Goal: Information Seeking & Learning: Compare options

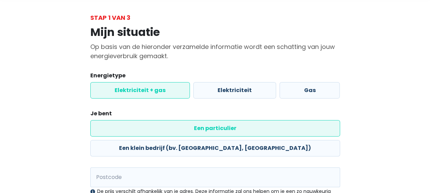
scroll to position [68, 0]
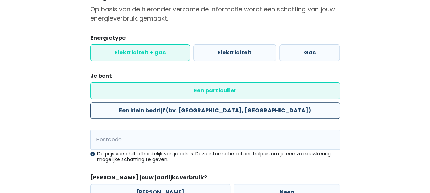
click at [242, 102] on label "Een klein bedrijf (bv. [GEOGRAPHIC_DATA], [GEOGRAPHIC_DATA])" at bounding box center [214, 110] width 249 height 16
click at [242, 102] on input "Een klein bedrijf (bv. [GEOGRAPHIC_DATA], [GEOGRAPHIC_DATA])" at bounding box center [214, 110] width 249 height 16
radio input "true"
radio input "false"
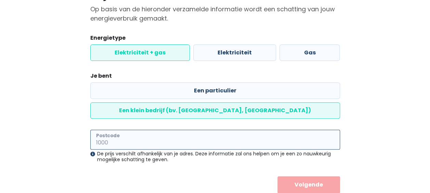
click at [158, 130] on input "Postcode" at bounding box center [214, 140] width 249 height 20
type input "9500"
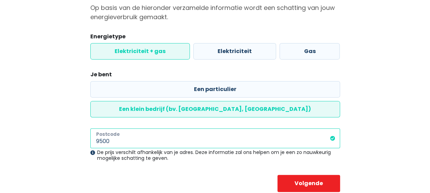
scroll to position [70, 0]
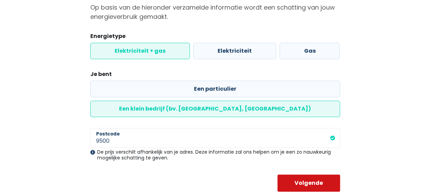
click at [317, 174] on button "Volgende" at bounding box center [308, 182] width 63 height 17
select select
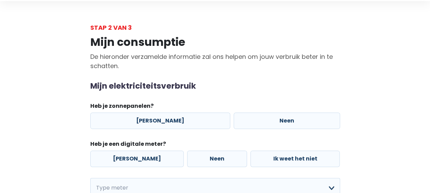
scroll to position [68, 0]
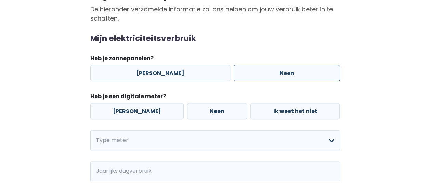
click at [276, 70] on label "Neen" at bounding box center [286, 73] width 106 height 16
click at [276, 70] on input "Neen" at bounding box center [286, 73] width 106 height 16
radio input "true"
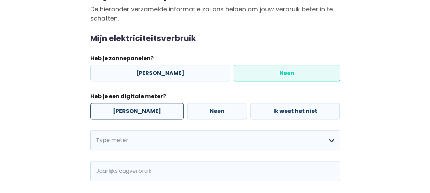
click at [127, 110] on label "[PERSON_NAME]" at bounding box center [136, 111] width 93 height 16
click at [127, 110] on input "[PERSON_NAME]" at bounding box center [136, 111] width 93 height 16
radio input "true"
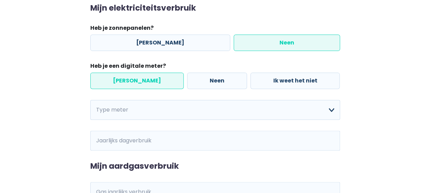
scroll to position [160, 0]
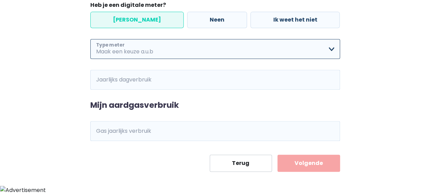
click at [167, 41] on select "Enkelvoudig Tweevoudig Enkelvoudig + uitsluitend nachttarief Tweevoudig + uitsl…" at bounding box center [214, 49] width 249 height 20
select select "day_night_bi_hourly"
click at [90, 39] on select "Enkelvoudig Tweevoudig Enkelvoudig + uitsluitend nachttarief Tweevoudig + uitsl…" at bounding box center [214, 49] width 249 height 20
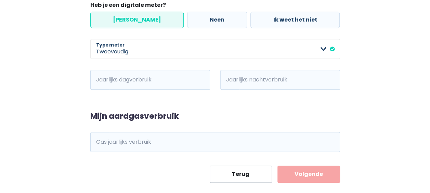
drag, startPoint x: 62, startPoint y: 52, endPoint x: 87, endPoint y: 60, distance: 26.7
click at [62, 51] on div "Mijn consumptie De hieronder verzamelde informatie zal ons helpen om jouw verbr…" at bounding box center [215, 37] width 390 height 289
click at [145, 82] on input "Jaarlijks dagverbruik" at bounding box center [159, 80] width 101 height 20
click at [35, 96] on div "Mijn consumptie De hieronder verzamelde informatie zal ons helpen om jouw verbr…" at bounding box center [215, 37] width 390 height 289
drag, startPoint x: 137, startPoint y: 89, endPoint x: 134, endPoint y: 86, distance: 4.3
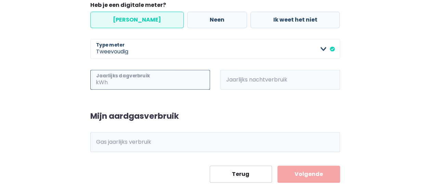
click at [137, 89] on input "Jaarlijks dagverbruik" at bounding box center [159, 80] width 101 height 20
paste input "2635"
type input "2635"
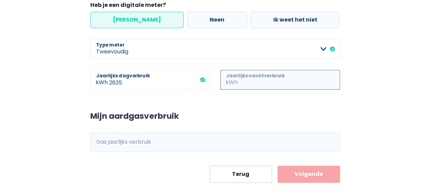
click at [245, 73] on input "Jaarlijks nachtverbruik" at bounding box center [289, 80] width 101 height 20
paste input "2857"
type input "2857"
click at [53, 116] on div "Mijn consumptie De hieronder verzamelde informatie zal ons helpen om jouw verbr…" at bounding box center [215, 37] width 390 height 289
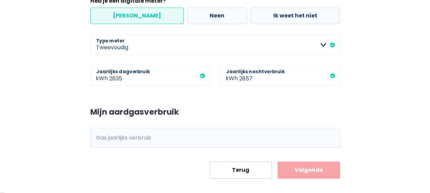
scroll to position [171, 0]
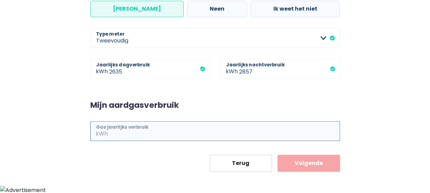
click at [115, 125] on input "Gas jaarlijks verbruik" at bounding box center [224, 131] width 231 height 20
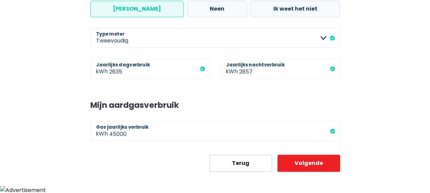
click at [71, 121] on div "Mijn consumptie De hieronder verzamelde informatie zal ons helpen om jouw verbr…" at bounding box center [215, 26] width 390 height 289
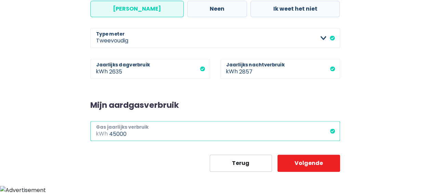
drag, startPoint x: 59, startPoint y: 145, endPoint x: 45, endPoint y: 146, distance: 14.0
click at [46, 147] on div "Mijn consumptie De hieronder verzamelde informatie zal ons helpen om jouw verbr…" at bounding box center [215, 26] width 390 height 289
type input "47000"
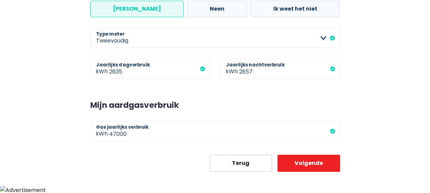
click at [51, 147] on div "Mijn consumptie De hieronder verzamelde informatie zal ons helpen om jouw verbr…" at bounding box center [215, 26] width 390 height 289
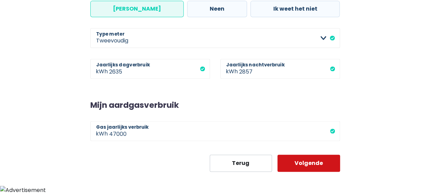
click at [308, 164] on button "Volgende" at bounding box center [308, 162] width 63 height 17
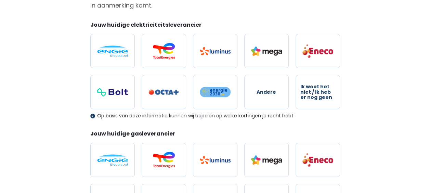
scroll to position [171, 0]
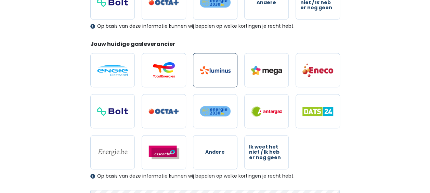
click at [213, 74] on img at bounding box center [215, 70] width 31 height 8
click at [213, 74] on input "radio" at bounding box center [215, 70] width 44 height 34
radio input "true"
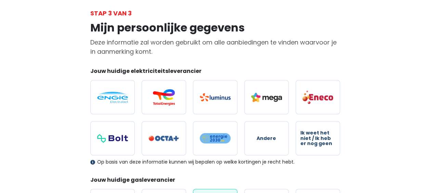
scroll to position [0, 0]
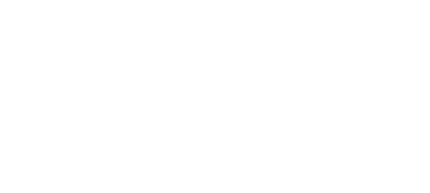
select select "day_night_bi_hourly"
